Goal: Communication & Community: Answer question/provide support

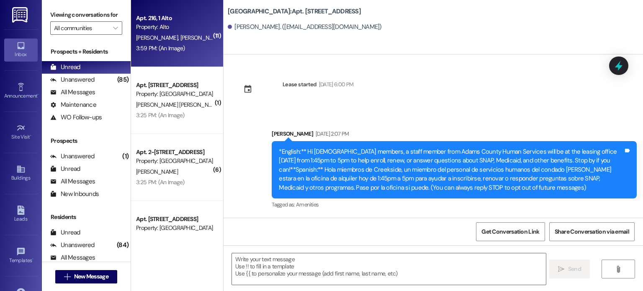
scroll to position [3966, 0]
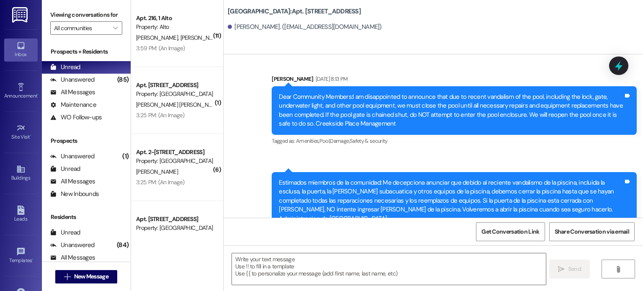
click at [20, 50] on div "Inbox" at bounding box center [21, 54] width 42 height 8
click at [87, 26] on input "All communities" at bounding box center [81, 27] width 55 height 13
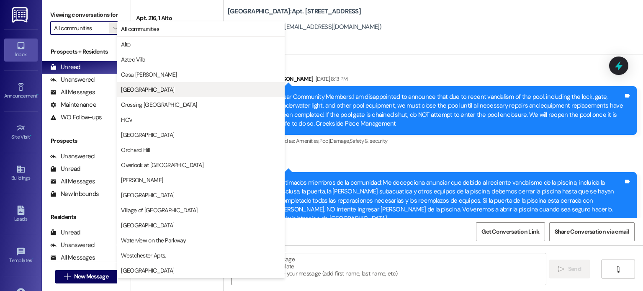
click at [131, 93] on span "[GEOGRAPHIC_DATA]" at bounding box center [147, 89] width 53 height 8
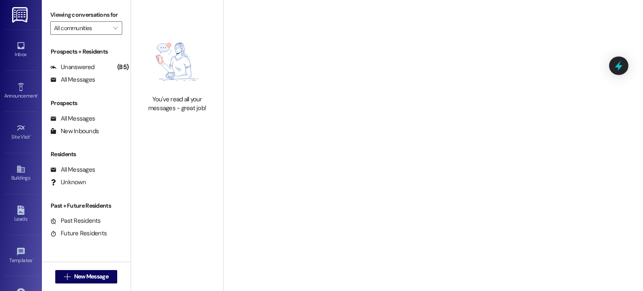
type input "[GEOGRAPHIC_DATA]"
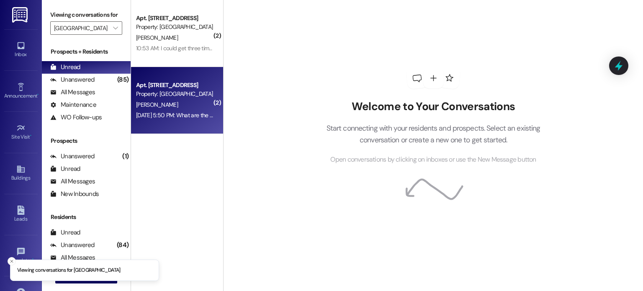
click at [150, 91] on div "Property: [GEOGRAPHIC_DATA]" at bounding box center [174, 94] width 77 height 9
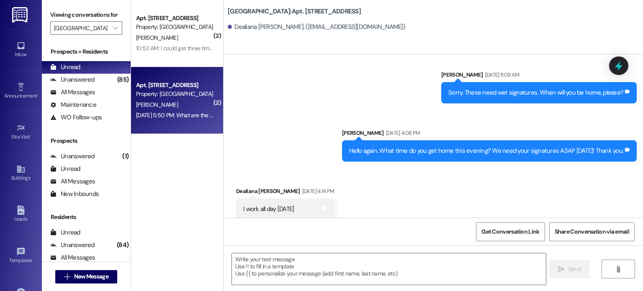
scroll to position [9171, 0]
click at [293, 257] on textarea at bounding box center [389, 268] width 314 height 31
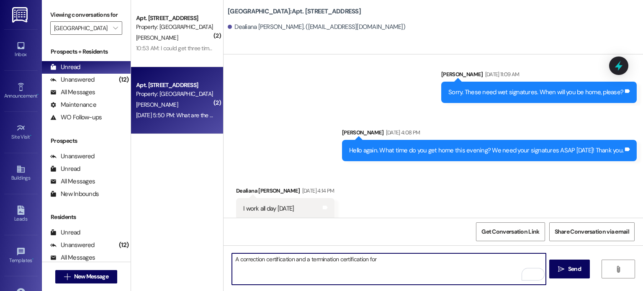
click at [384, 266] on textarea "A correction certification and a termination certification for" at bounding box center [389, 268] width 314 height 31
click at [292, 259] on textarea "A correction certification and a termination certification for failure to recer…" at bounding box center [389, 268] width 314 height 31
drag, startPoint x: 431, startPoint y: 259, endPoint x: 409, endPoint y: 259, distance: 21.8
click at [409, 259] on textarea "A correction certification from and a termination certification for failure to …" at bounding box center [389, 268] width 314 height 31
click at [449, 258] on textarea "A correction certification from and a termination certification for failure to …" at bounding box center [389, 268] width 314 height 31
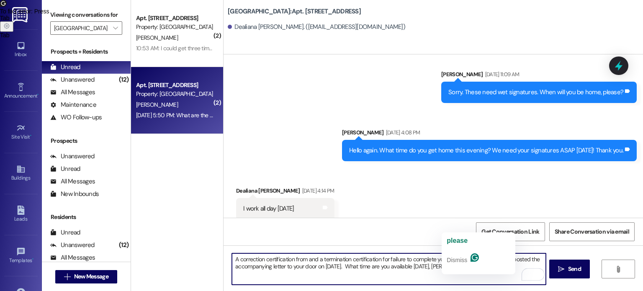
click at [451, 266] on textarea "A correction certification from and a termination certification for failure to …" at bounding box center [389, 268] width 314 height 31
click at [232, 259] on textarea "A correction certification from and a termination certification for failure to …" at bounding box center [389, 268] width 314 height 31
click at [305, 259] on textarea "A correction certification from and a termination certification for failure to …" at bounding box center [389, 268] width 314 height 31
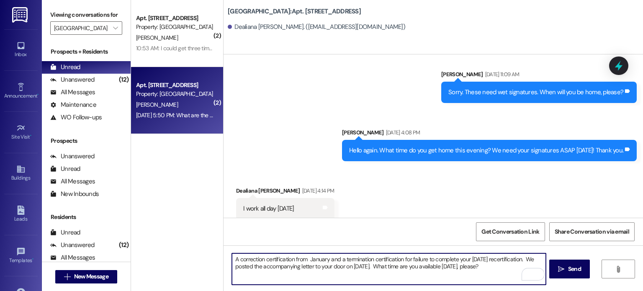
click at [499, 267] on textarea "A correction certification from January and a termination certification for fai…" at bounding box center [389, 268] width 314 height 31
type textarea "A correction certification from January and a termination certification for fai…"
click at [566, 268] on span "Send" at bounding box center [574, 269] width 16 height 9
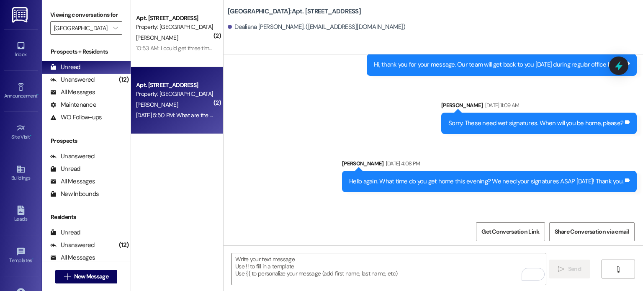
scroll to position [9112, 0]
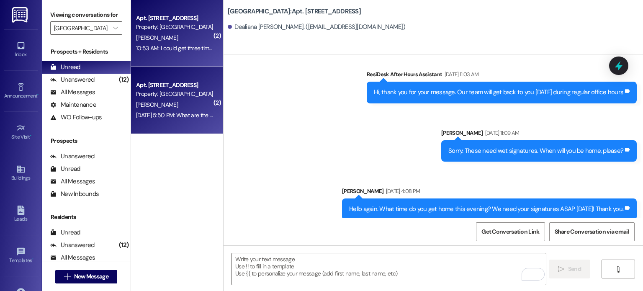
click at [182, 64] on div "Apt. [STREET_ADDRESS] Property: [GEOGRAPHIC_DATA] [PERSON_NAME] 10:53 AM: I cou…" at bounding box center [177, 33] width 92 height 67
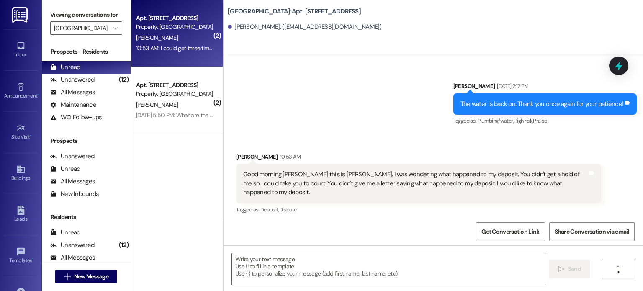
scroll to position [6502, 0]
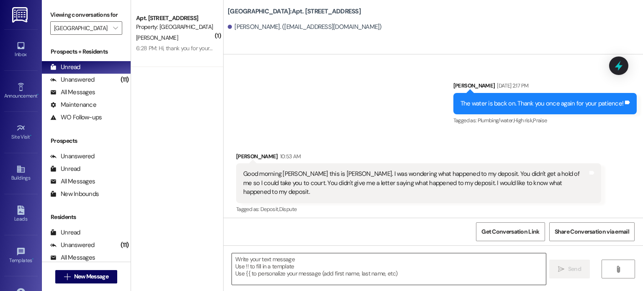
click at [274, 262] on textarea at bounding box center [389, 268] width 314 height 31
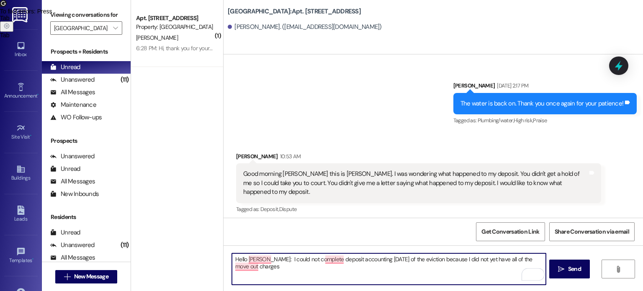
click at [337, 255] on textarea "Hello [PERSON_NAME]: I could not complete deposit accounting [DATE] of the evic…" at bounding box center [389, 268] width 314 height 31
click at [328, 261] on textarea "Hello [PERSON_NAME]: I could not complete deposit accounting [DATE] of the evic…" at bounding box center [389, 268] width 314 height 31
click at [322, 259] on textarea "Hello [PERSON_NAME]: I could not complete deposit accounting [DATE] of the evic…" at bounding box center [389, 268] width 314 height 31
click at [320, 259] on textarea "Hello [PERSON_NAME]: I could not complete deposit accounting [DATE] of the evic…" at bounding box center [389, 268] width 314 height 31
click at [378, 261] on textarea "Hello [PERSON_NAME]: I could not complete the deposit accounting [DATE] of the …" at bounding box center [389, 268] width 314 height 31
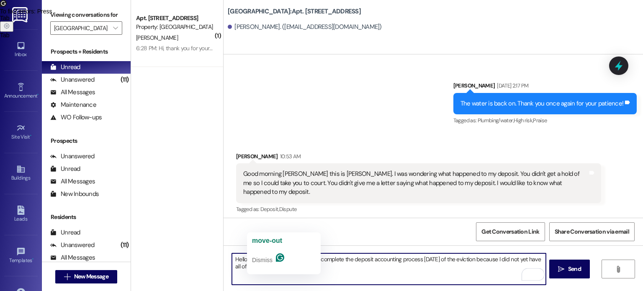
click at [266, 265] on textarea "Hello [PERSON_NAME]: I could not complete the deposit accounting process [DATE]…" at bounding box center [389, 268] width 314 height 31
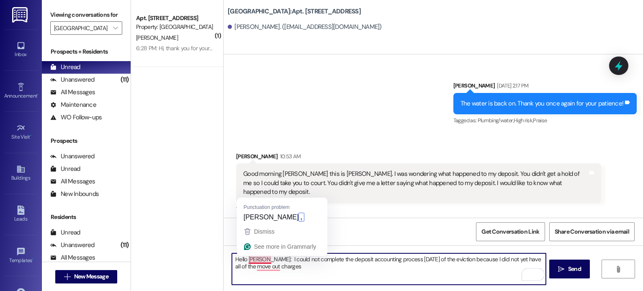
click at [255, 260] on textarea "Hello [PERSON_NAME]: I could not complete the deposit accounting process [DATE]…" at bounding box center [389, 268] width 314 height 31
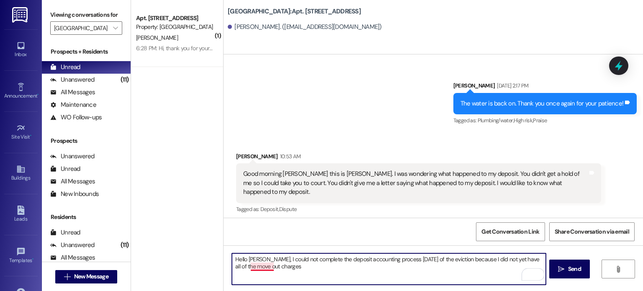
click at [257, 267] on textarea "Hello [PERSON_NAME], I could not complete the deposit accounting process [DATE]…" at bounding box center [389, 268] width 314 height 31
click at [261, 268] on textarea "Hello [PERSON_NAME], I could not complete the deposit accounting process [DATE]…" at bounding box center [389, 268] width 314 height 31
click at [262, 268] on textarea "Hello [PERSON_NAME], I could not complete the deposit accounting process [DATE]…" at bounding box center [389, 268] width 314 height 31
click at [291, 265] on textarea "Hello [PERSON_NAME], I could not complete the deposit accounting process [DATE]…" at bounding box center [389, 268] width 314 height 31
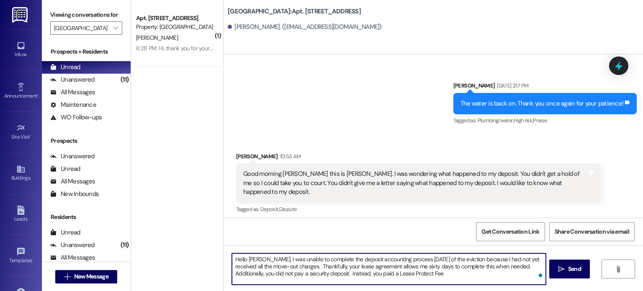
click at [312, 267] on textarea "Hello [PERSON_NAME], I was unable to complete the deposit accounting process [D…" at bounding box center [389, 268] width 314 height 31
click at [318, 266] on textarea "Hello [PERSON_NAME], I was unable to complete the deposit accounting process [D…" at bounding box center [389, 268] width 314 height 31
click at [522, 266] on textarea "Hello [PERSON_NAME], I was unable to complete the deposit accounting process [D…" at bounding box center [389, 268] width 314 height 31
click at [391, 274] on textarea "Hello [PERSON_NAME], I was unable to complete the deposit accounting process [D…" at bounding box center [389, 268] width 314 height 31
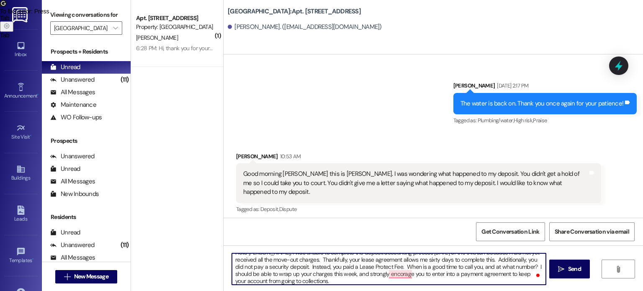
click at [533, 266] on textarea "Hello [PERSON_NAME], I was unable to complete the deposit accounting process [D…" at bounding box center [389, 268] width 314 height 31
click at [532, 266] on textarea "Hello [PERSON_NAME], I was unable to complete the deposit accounting process [D…" at bounding box center [389, 268] width 314 height 31
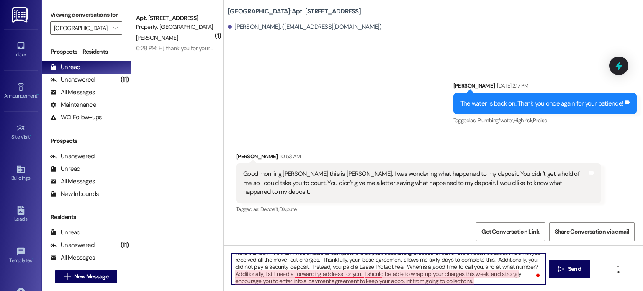
click at [353, 274] on textarea "Hello [PERSON_NAME], I was unable to complete the deposit accounting process [D…" at bounding box center [389, 268] width 314 height 31
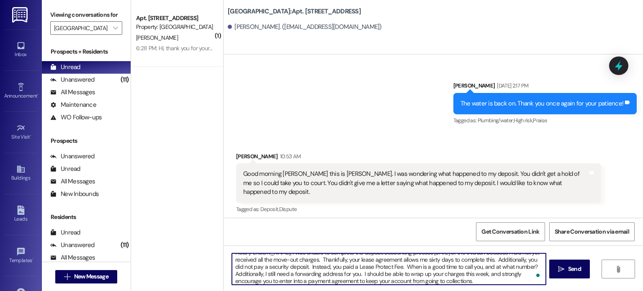
click at [360, 274] on textarea "Hello [PERSON_NAME], I was unable to complete the deposit accounting process [D…" at bounding box center [389, 268] width 314 height 31
click at [437, 279] on textarea "Hello [PERSON_NAME], I was unable to complete the deposit accounting process [D…" at bounding box center [389, 268] width 314 height 31
click at [438, 280] on textarea "Hello [PERSON_NAME], I was unable to complete the deposit accounting process [D…" at bounding box center [389, 268] width 314 height 31
click at [399, 274] on textarea "Hello [PERSON_NAME], I was unable to complete the deposit accounting process [D…" at bounding box center [389, 268] width 314 height 31
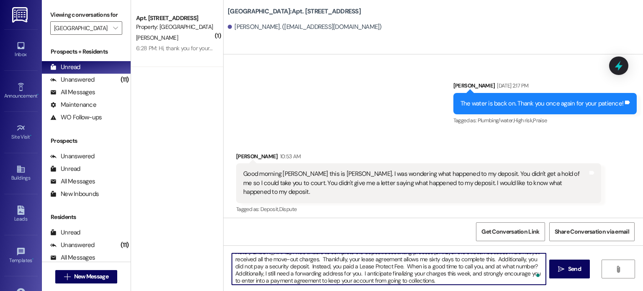
scroll to position [9, 0]
click at [438, 277] on textarea "Hello [PERSON_NAME], I was unable to complete the deposit accounting process [D…" at bounding box center [389, 268] width 314 height 31
click at [544, 265] on textarea "Hello [PERSON_NAME], I was unable to complete the deposit accounting process [D…" at bounding box center [389, 268] width 314 height 31
click at [432, 278] on textarea "Hello [PERSON_NAME], I was unable to complete the deposit accounting process [D…" at bounding box center [389, 268] width 314 height 31
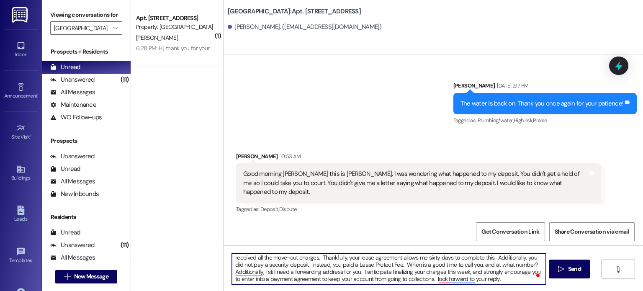
click at [433, 278] on textarea "Hello [PERSON_NAME], I was unable to complete the deposit accounting process [D…" at bounding box center [389, 268] width 314 height 31
click at [432, 278] on textarea "Hello [PERSON_NAME], I was unable to complete the deposit accounting process [D…" at bounding box center [389, 268] width 314 height 31
click at [501, 280] on textarea "Hello [PERSON_NAME], I was unable to complete the deposit accounting process [D…" at bounding box center [389, 268] width 314 height 31
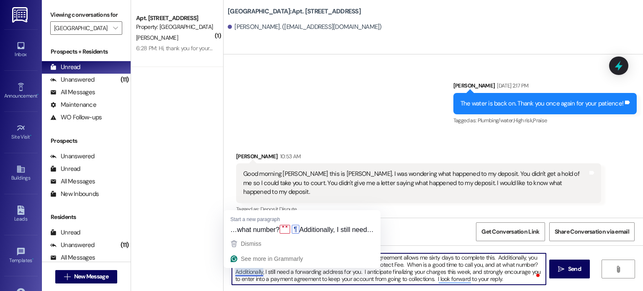
click at [250, 274] on textarea "Hello [PERSON_NAME], I was unable to complete the deposit accounting process [D…" at bounding box center [389, 268] width 314 height 31
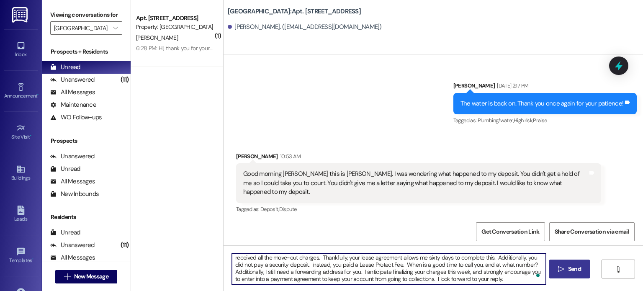
type textarea "Hello [PERSON_NAME], I was unable to complete the deposit accounting process [D…"
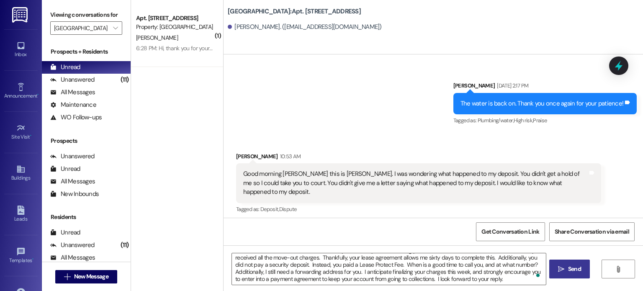
click at [566, 268] on span "Send" at bounding box center [574, 269] width 16 height 9
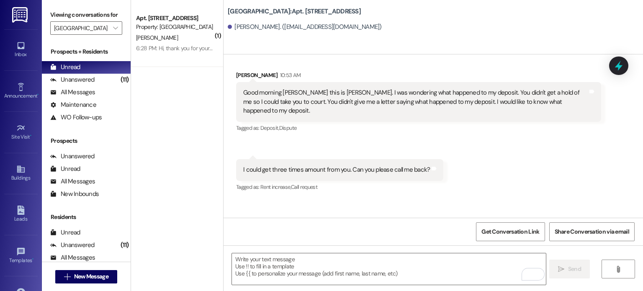
scroll to position [6596, 0]
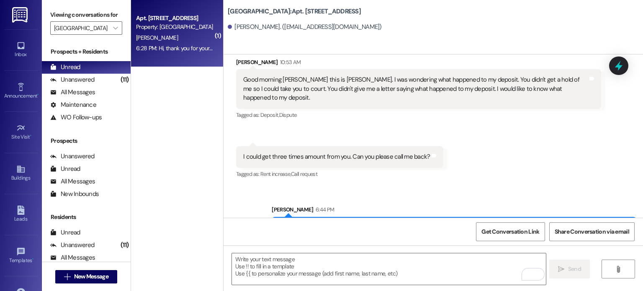
click at [166, 27] on div "Property: [GEOGRAPHIC_DATA]" at bounding box center [174, 27] width 77 height 9
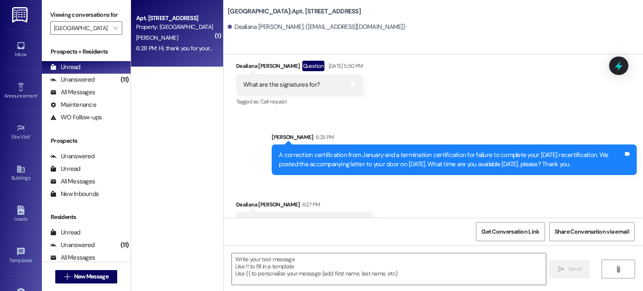
scroll to position [9367, 0]
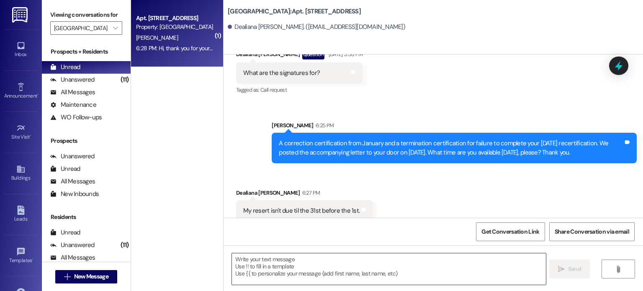
click at [268, 260] on textarea at bounding box center [389, 268] width 314 height 31
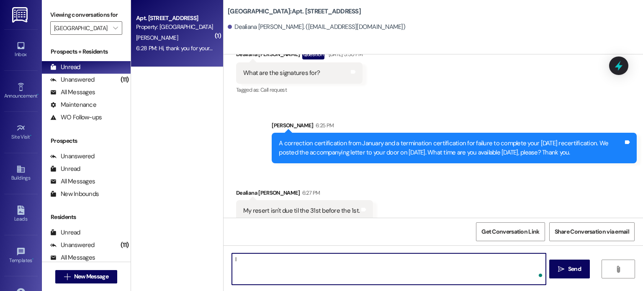
type textarea "I"
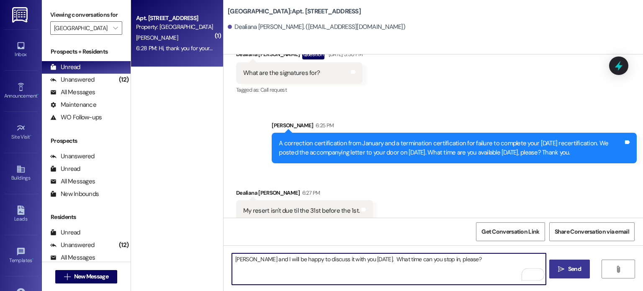
type textarea "[PERSON_NAME] and I will be happy to discuss it with you [DATE]. What time can …"
click at [571, 272] on span "Send" at bounding box center [574, 269] width 13 height 9
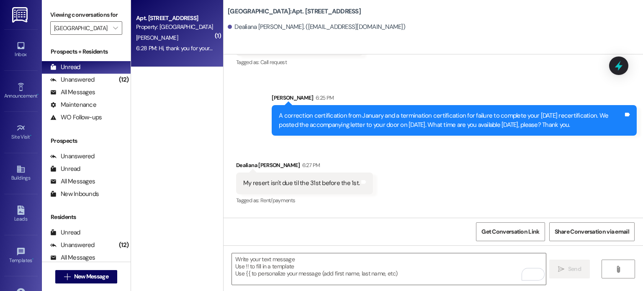
scroll to position [9425, 0]
